Goal: Task Accomplishment & Management: Manage account settings

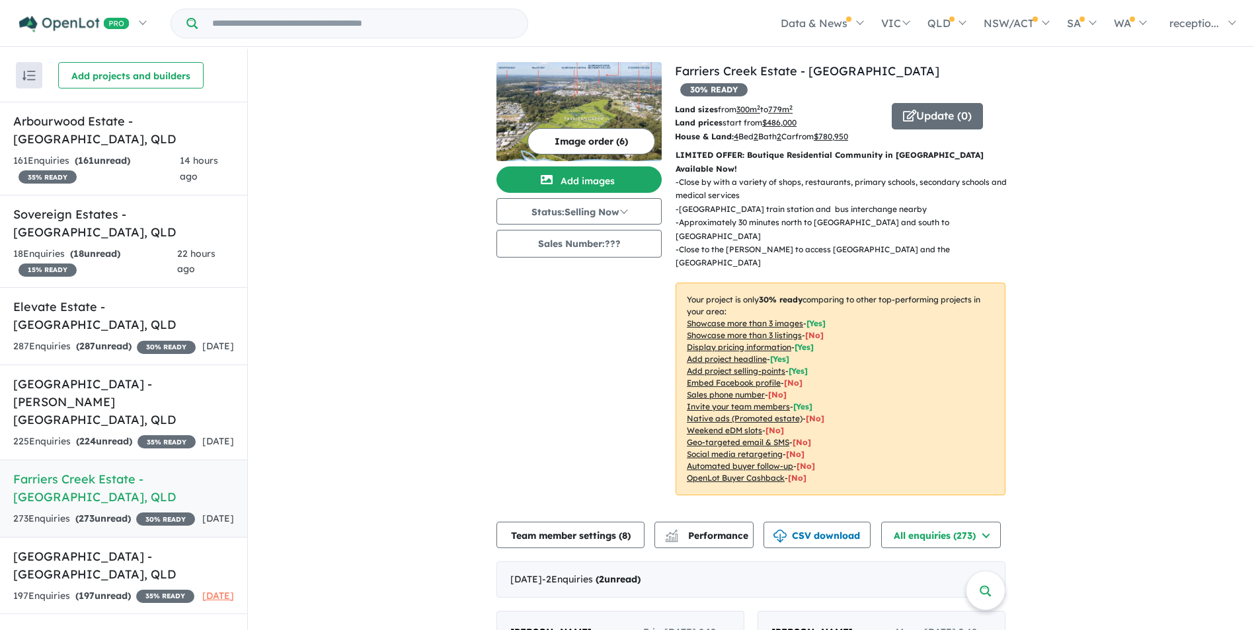
scroll to position [163, 0]
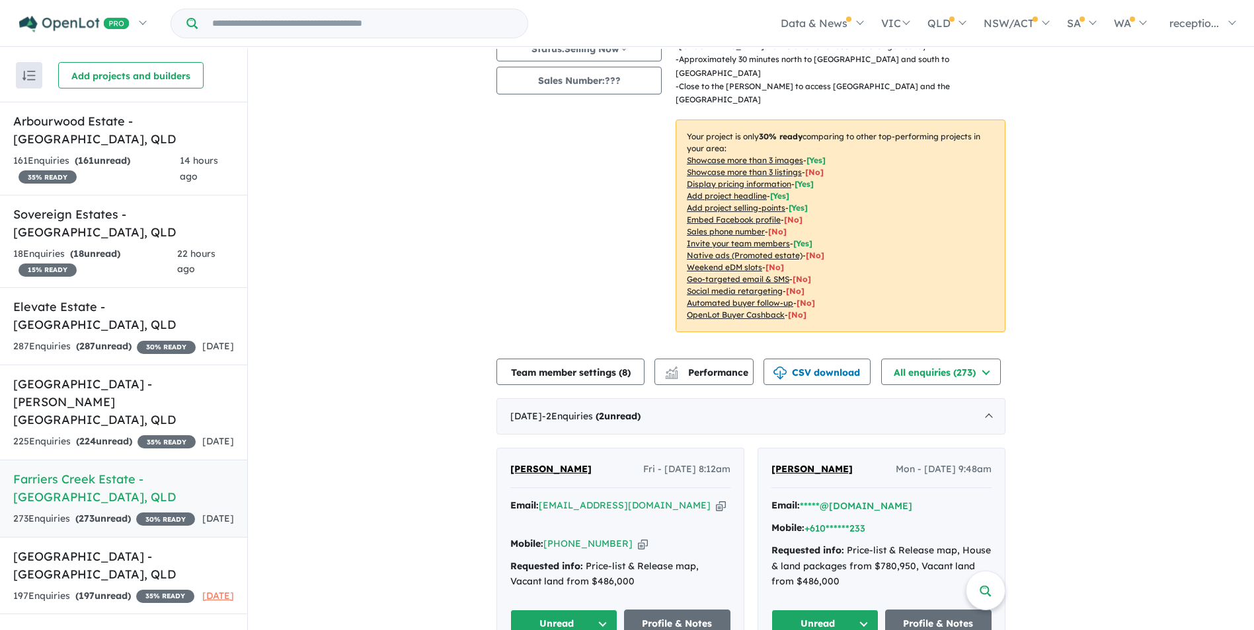
click at [716, 499] on icon "button" at bounding box center [721, 506] width 10 height 14
click at [183, 375] on h5 "[GEOGRAPHIC_DATA] - [PERSON_NAME][GEOGRAPHIC_DATA] , [GEOGRAPHIC_DATA]" at bounding box center [123, 402] width 221 height 54
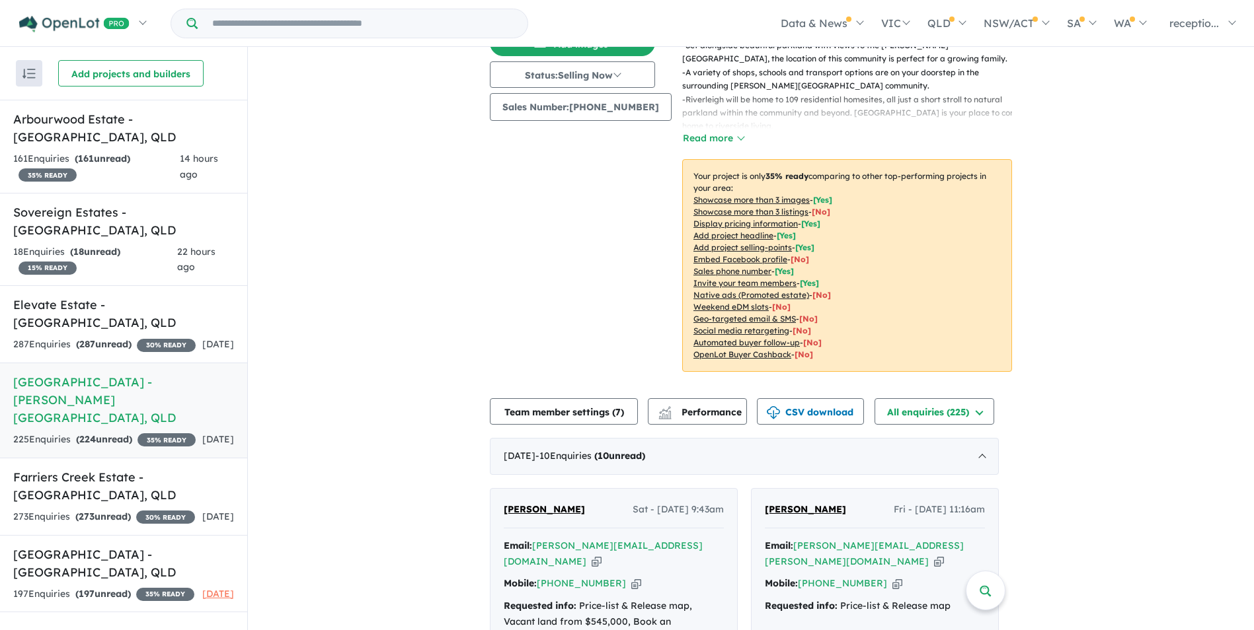
scroll to position [270, 0]
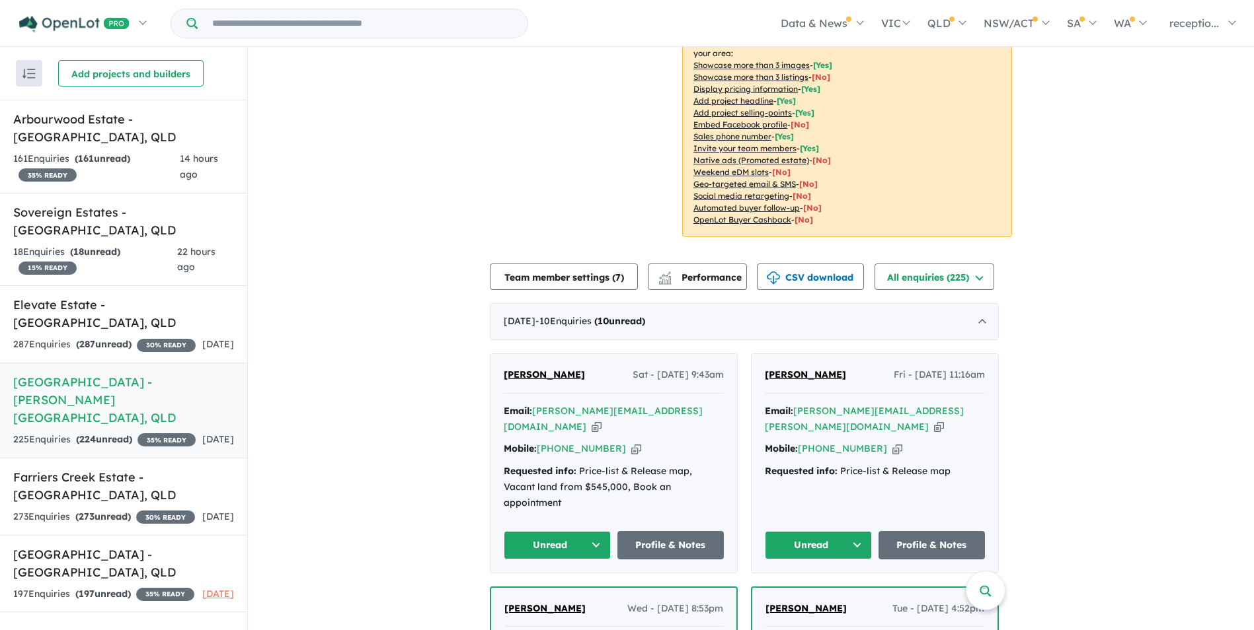
click at [940, 420] on icon "button" at bounding box center [939, 427] width 10 height 14
click at [601, 420] on icon "button" at bounding box center [596, 427] width 10 height 14
click at [176, 337] on div "287 Enquir ies ( 287 unread) 30 % READY" at bounding box center [104, 345] width 182 height 16
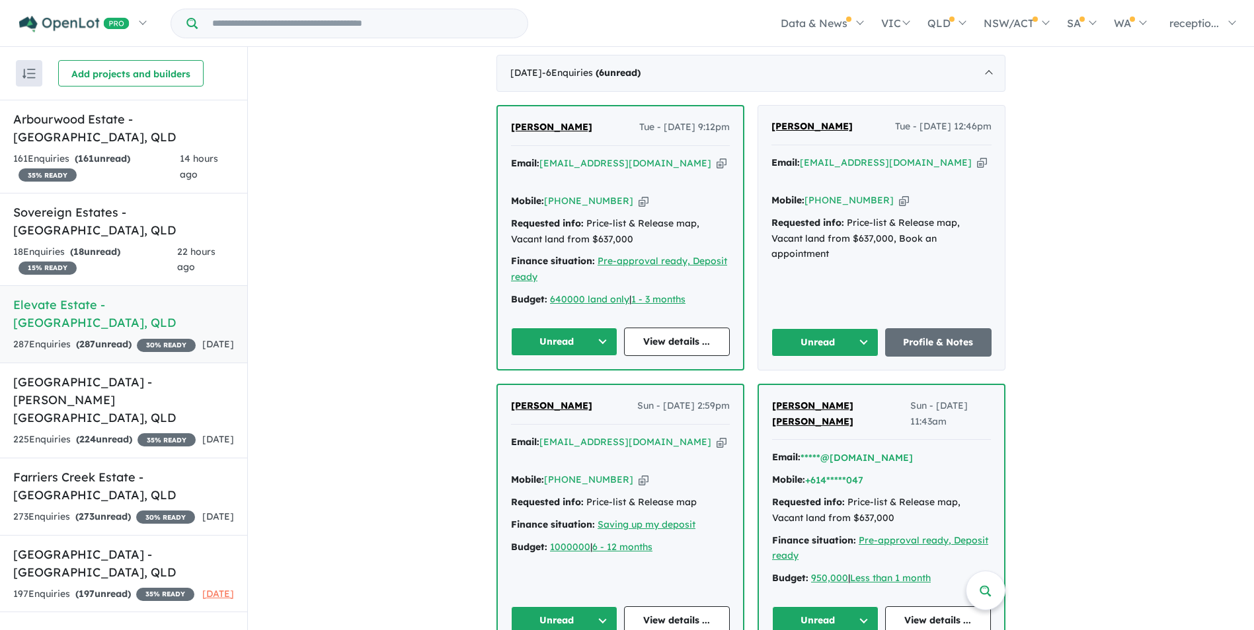
scroll to position [463, 0]
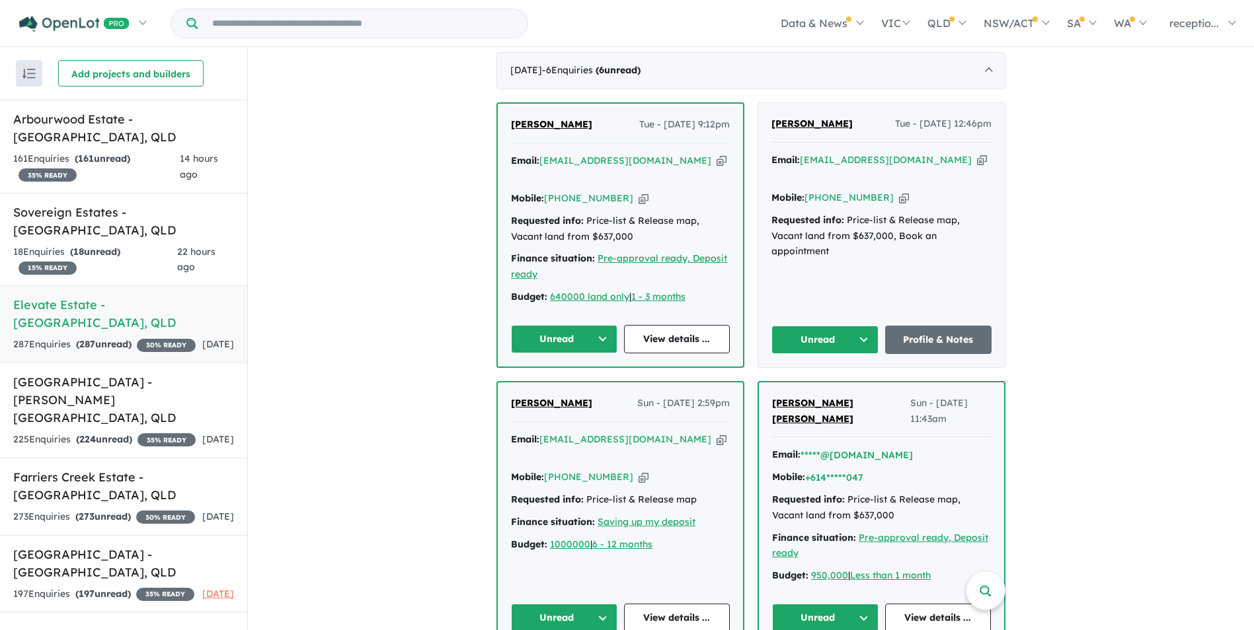
click at [716, 433] on icon "button" at bounding box center [721, 440] width 10 height 14
